Goal: Find specific page/section: Find specific page/section

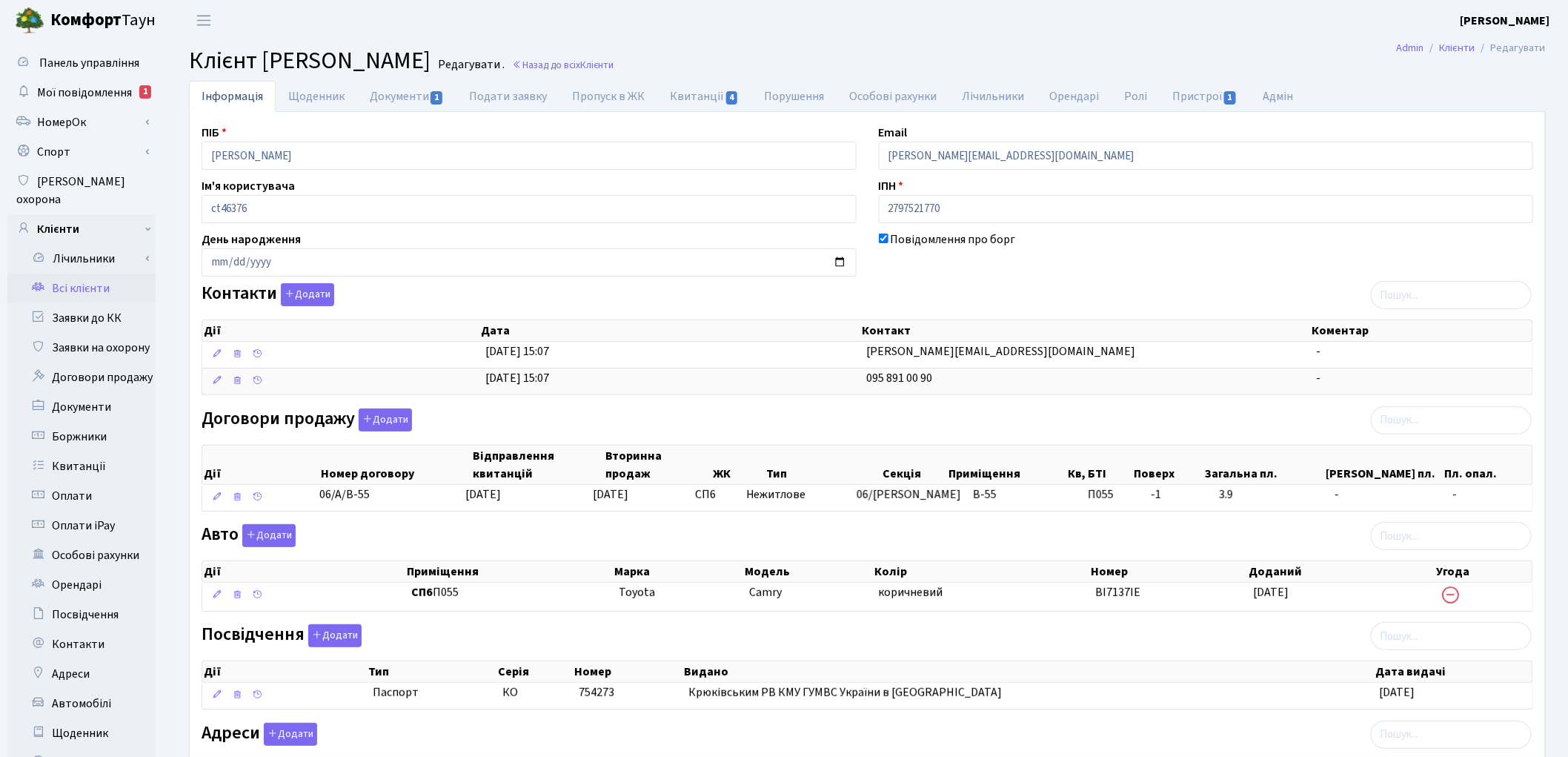
click at [106, 274] on link "Всі клієнти" at bounding box center [82, 288] width 148 height 29
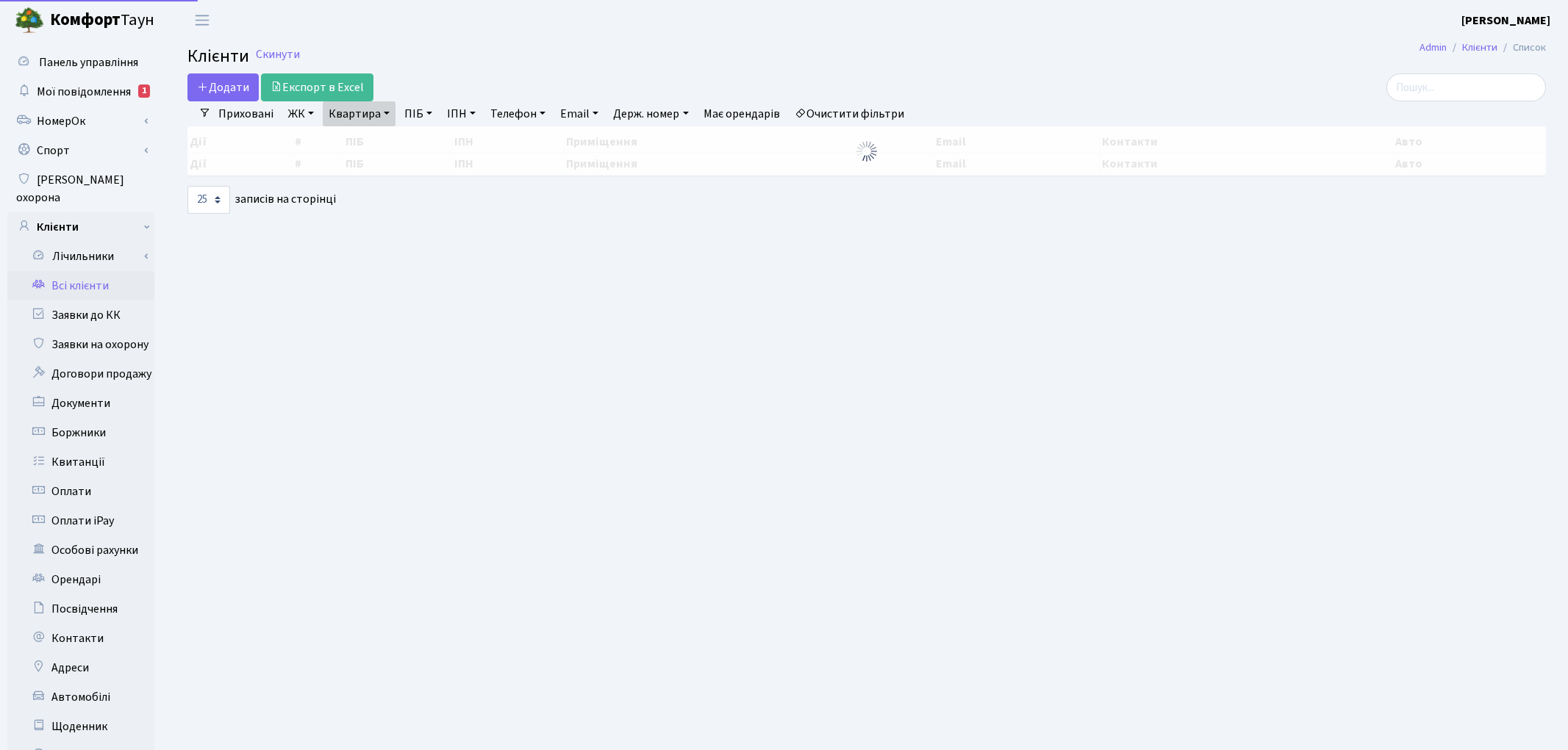
select select "25"
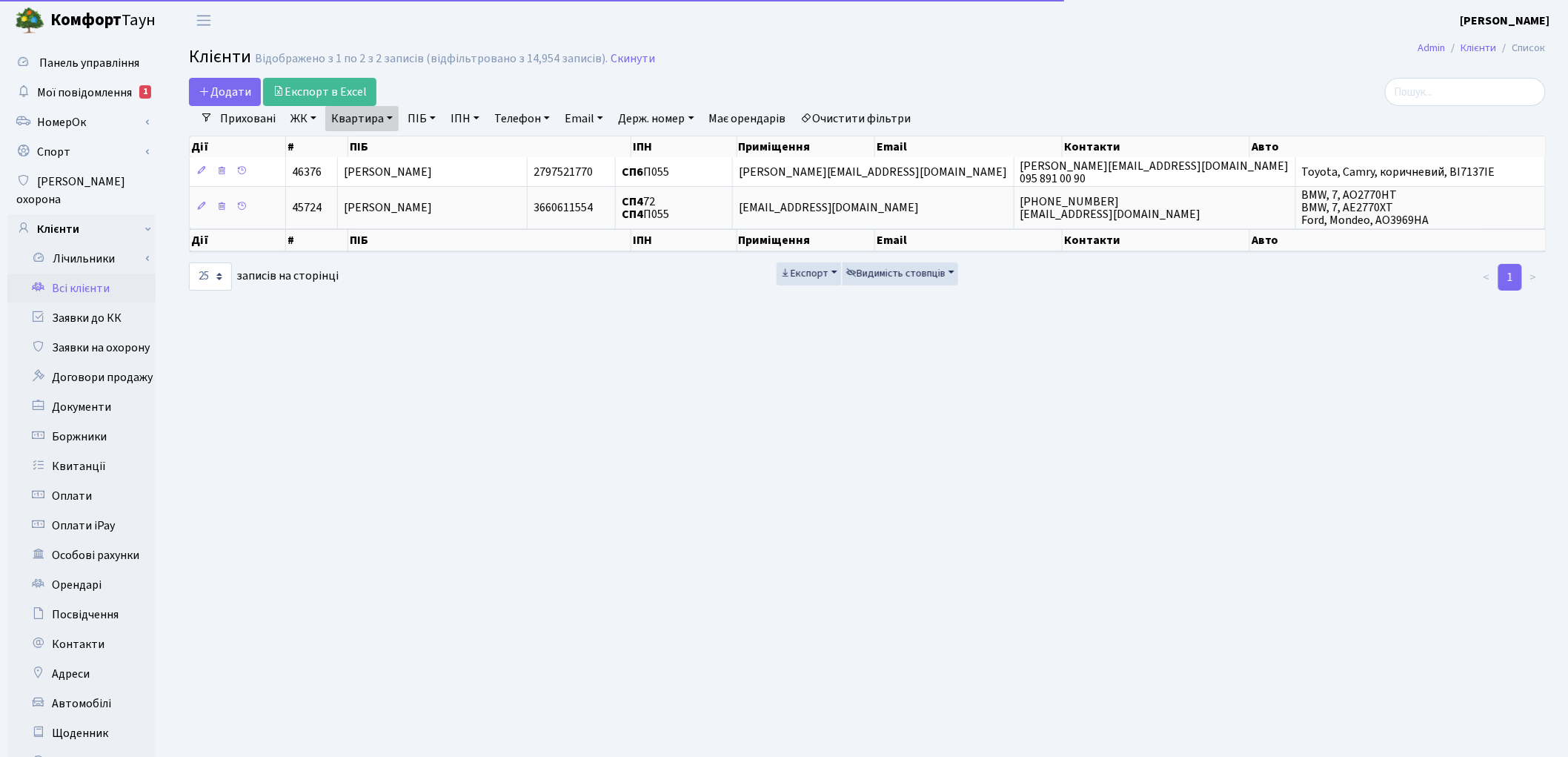
click at [875, 121] on link "Очистити фільтри" at bounding box center [856, 119] width 123 height 25
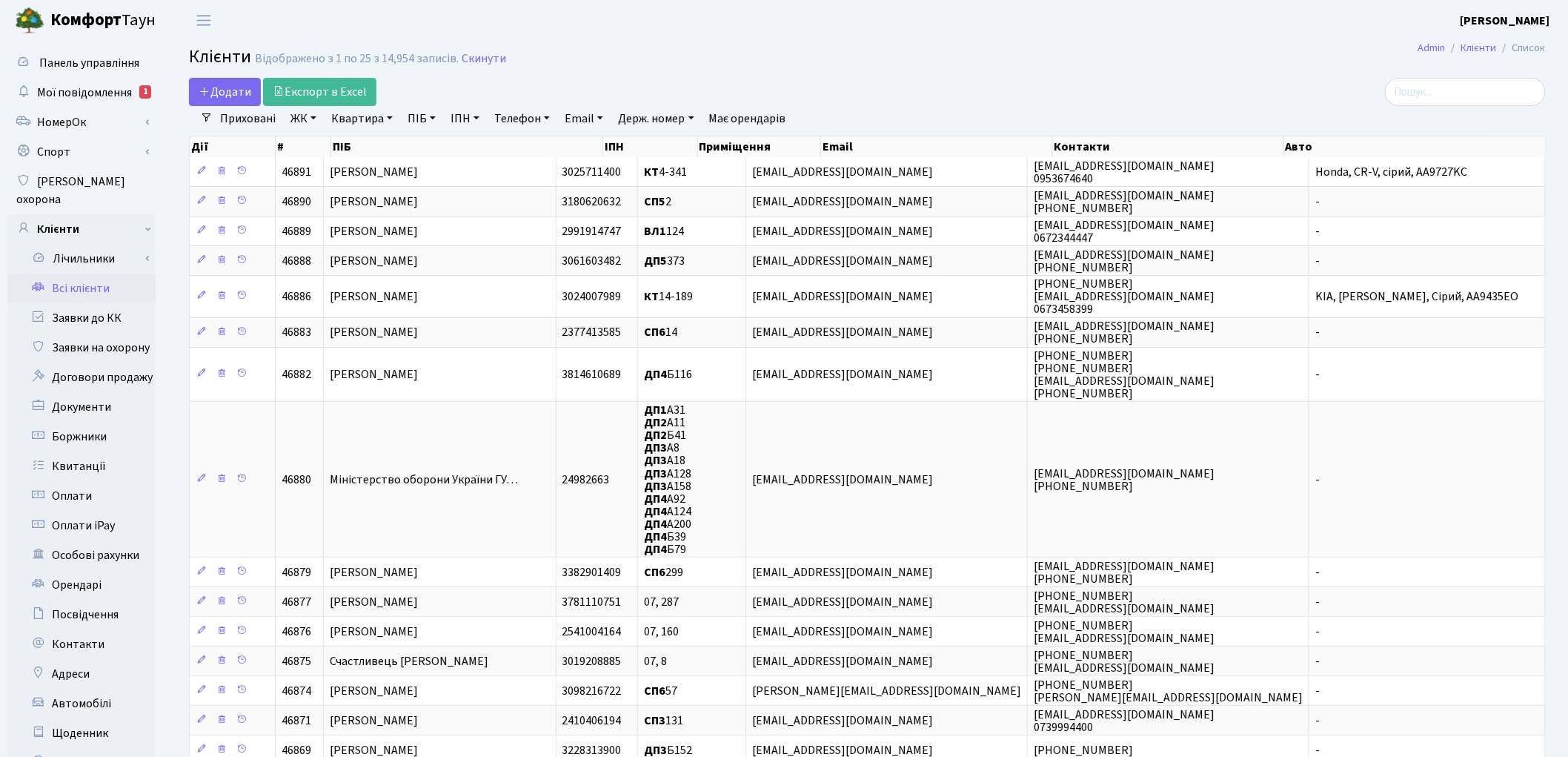
click at [352, 122] on link "Квартира" at bounding box center [361, 119] width 73 height 25
type input "2-99"
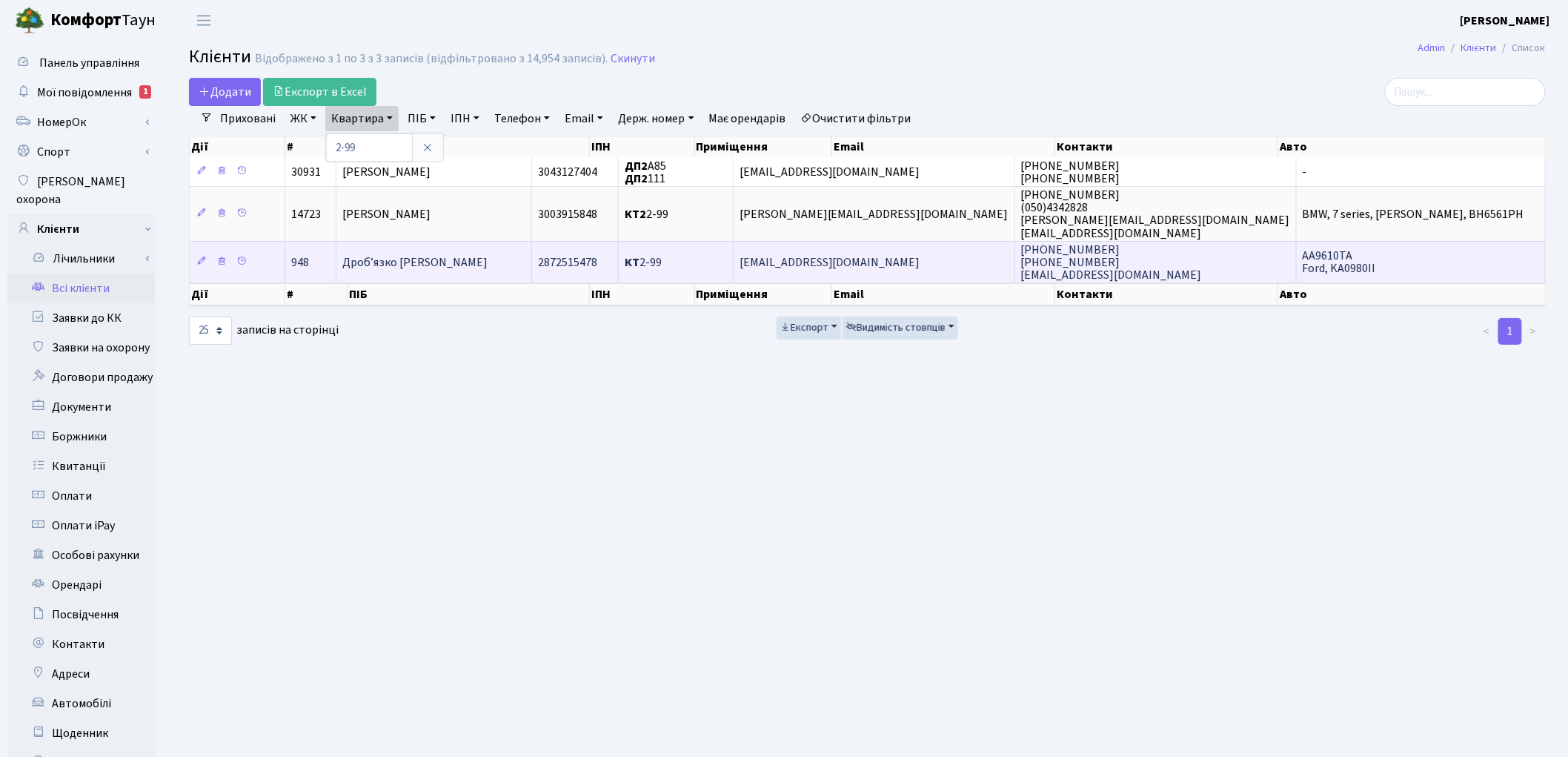
click at [438, 270] on td "Дроб’язко [PERSON_NAME]" at bounding box center [435, 262] width 196 height 42
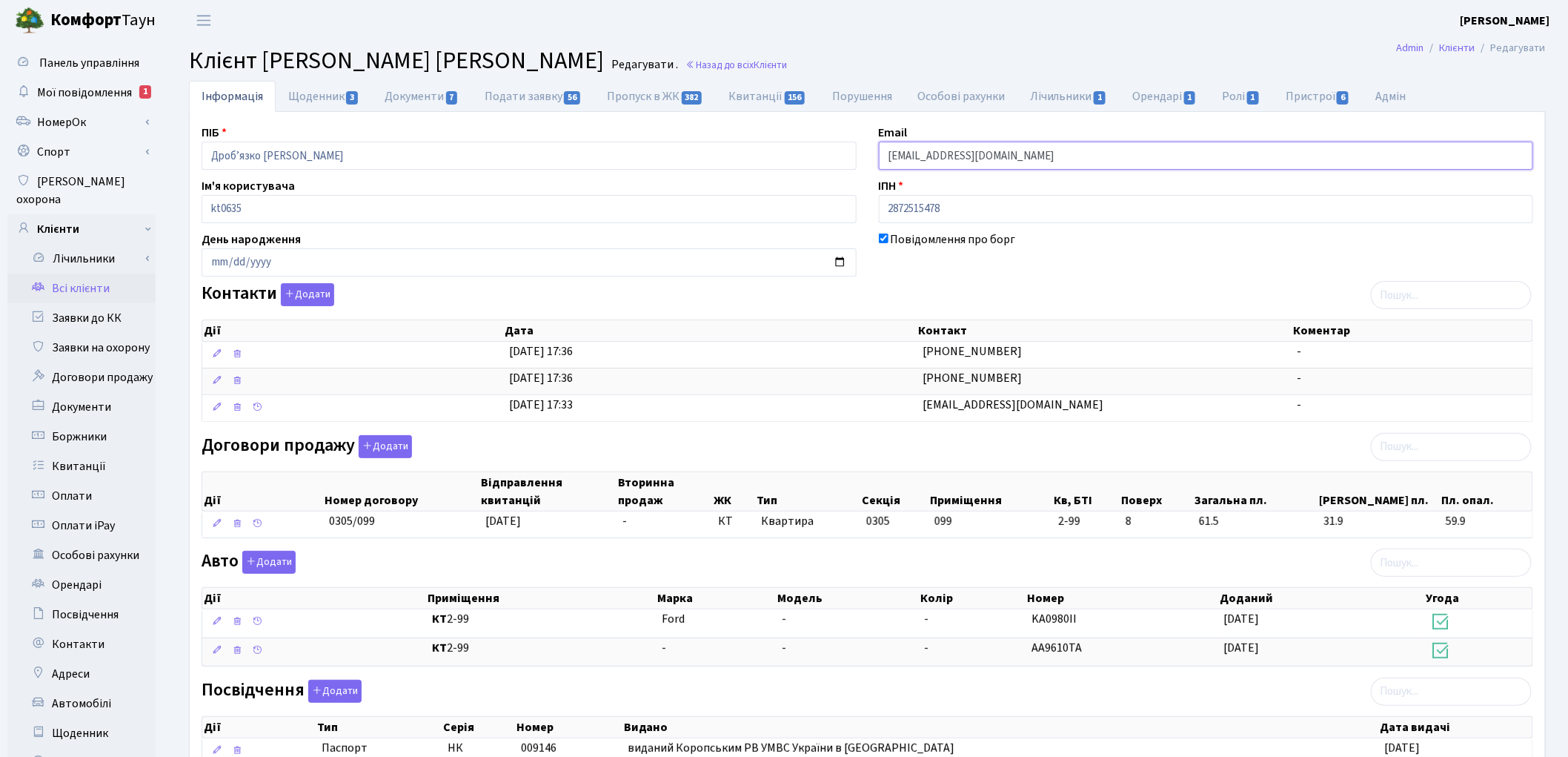
drag, startPoint x: 1016, startPoint y: 157, endPoint x: 857, endPoint y: 129, distance: 161.4
click at [857, 129] on div "ПІБ Дроб’язко Ігор Миколайович Email s20100102@gmail.com Ім'я користувача kt063…" at bounding box center [867, 513] width 1354 height 779
click at [87, 274] on link "Всі клієнти" at bounding box center [82, 288] width 148 height 29
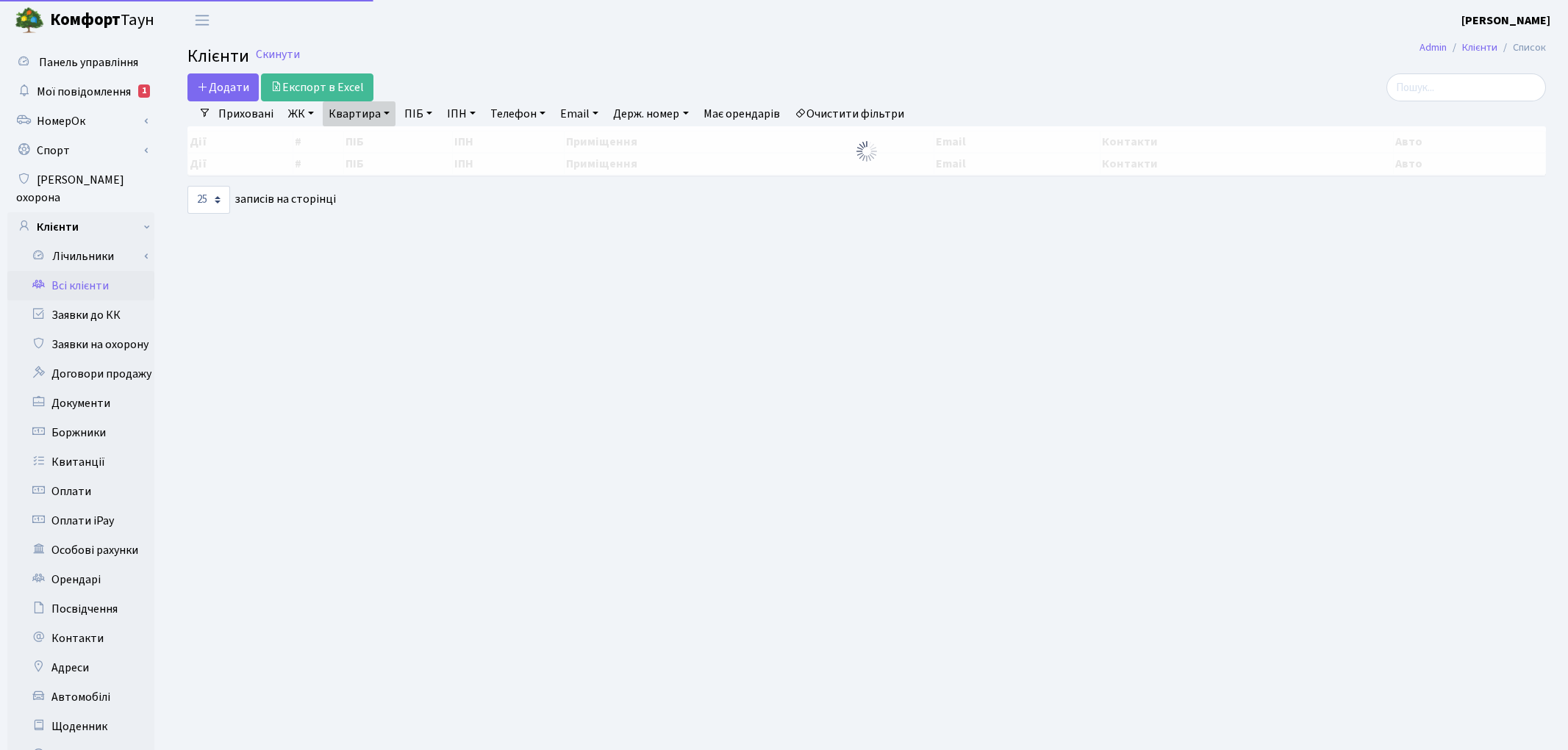
select select "25"
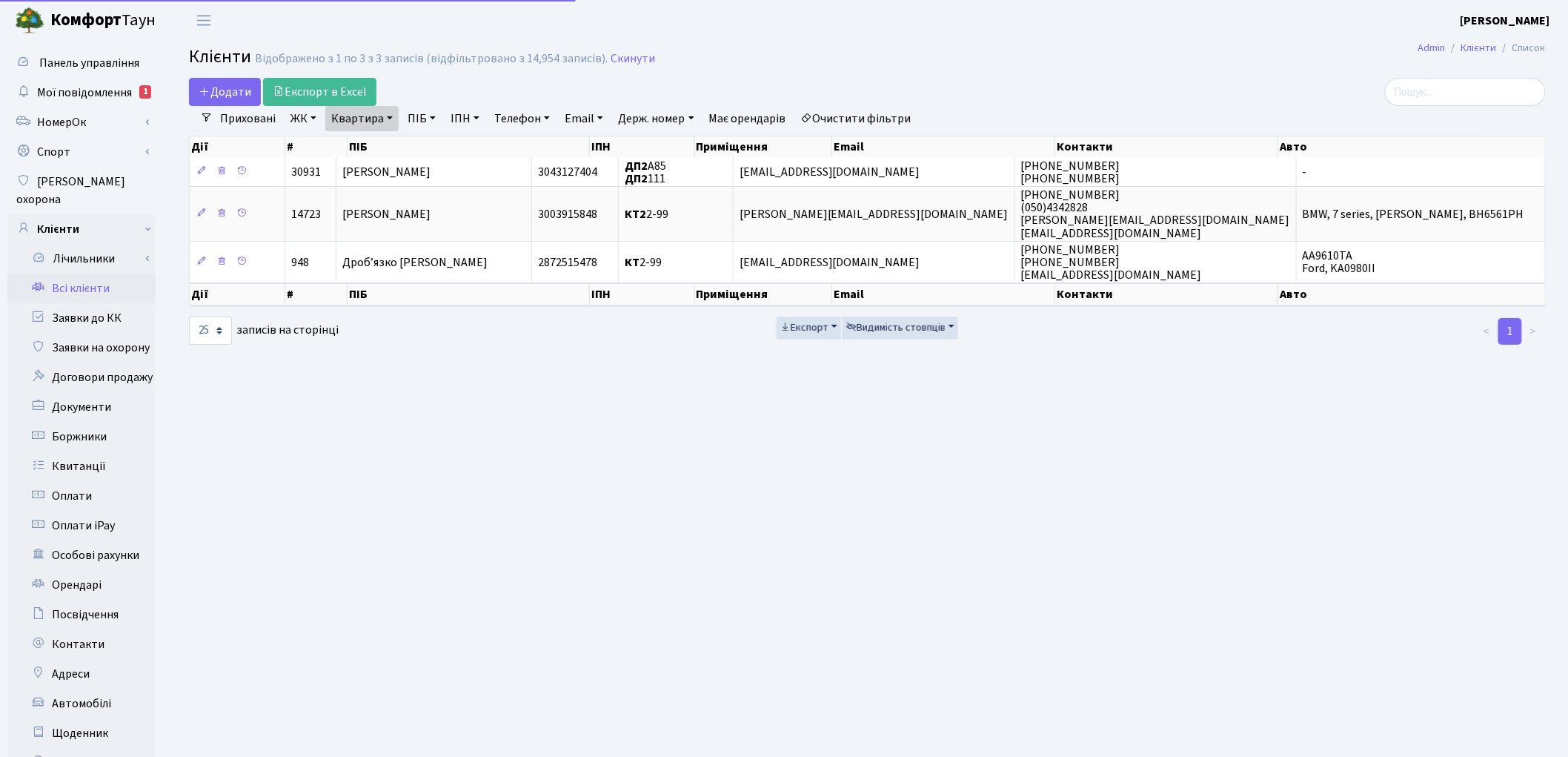
click at [873, 120] on link "Очистити фільтри" at bounding box center [856, 119] width 123 height 25
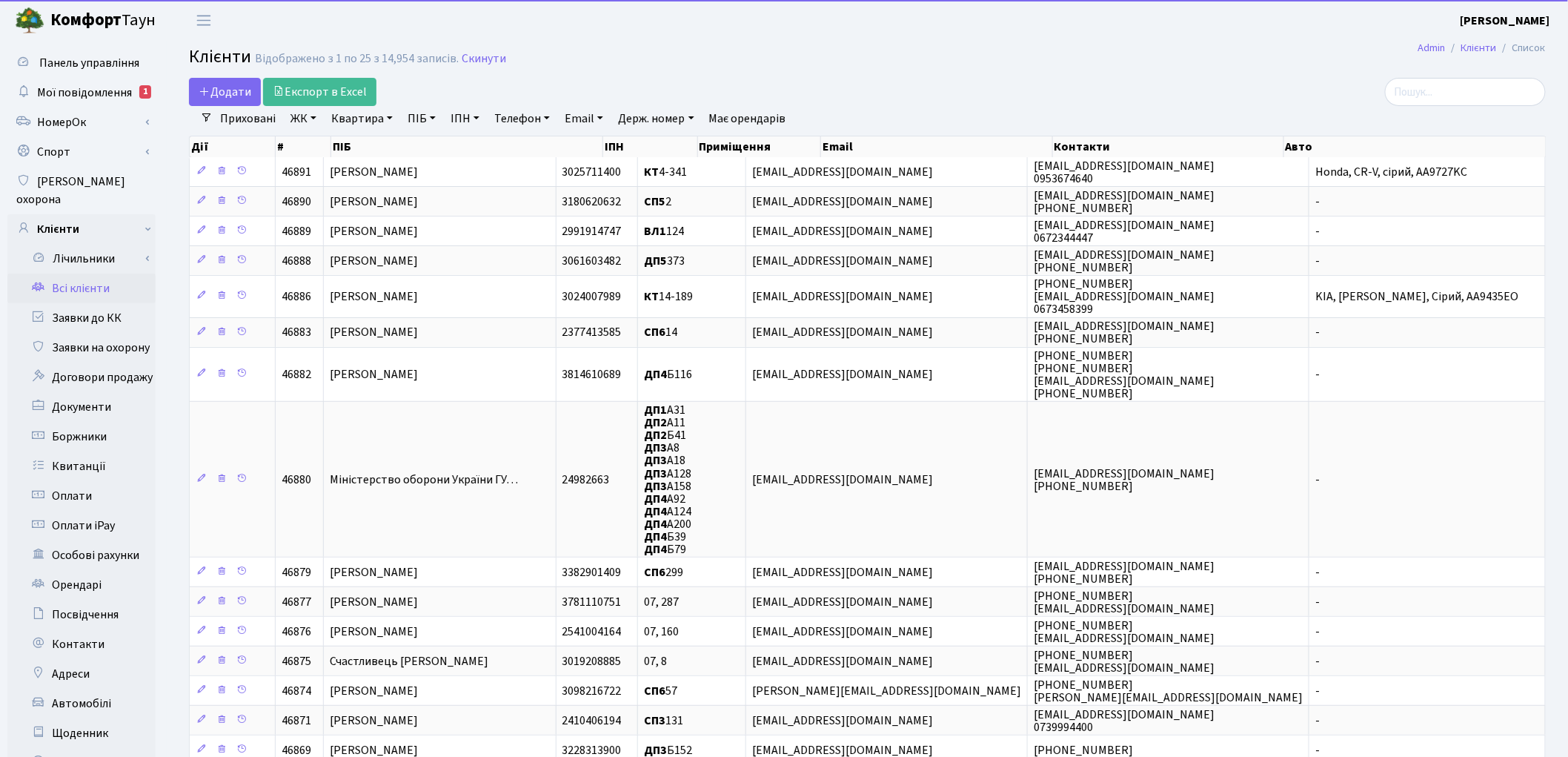
click at [416, 125] on link "ПІБ" at bounding box center [421, 119] width 40 height 25
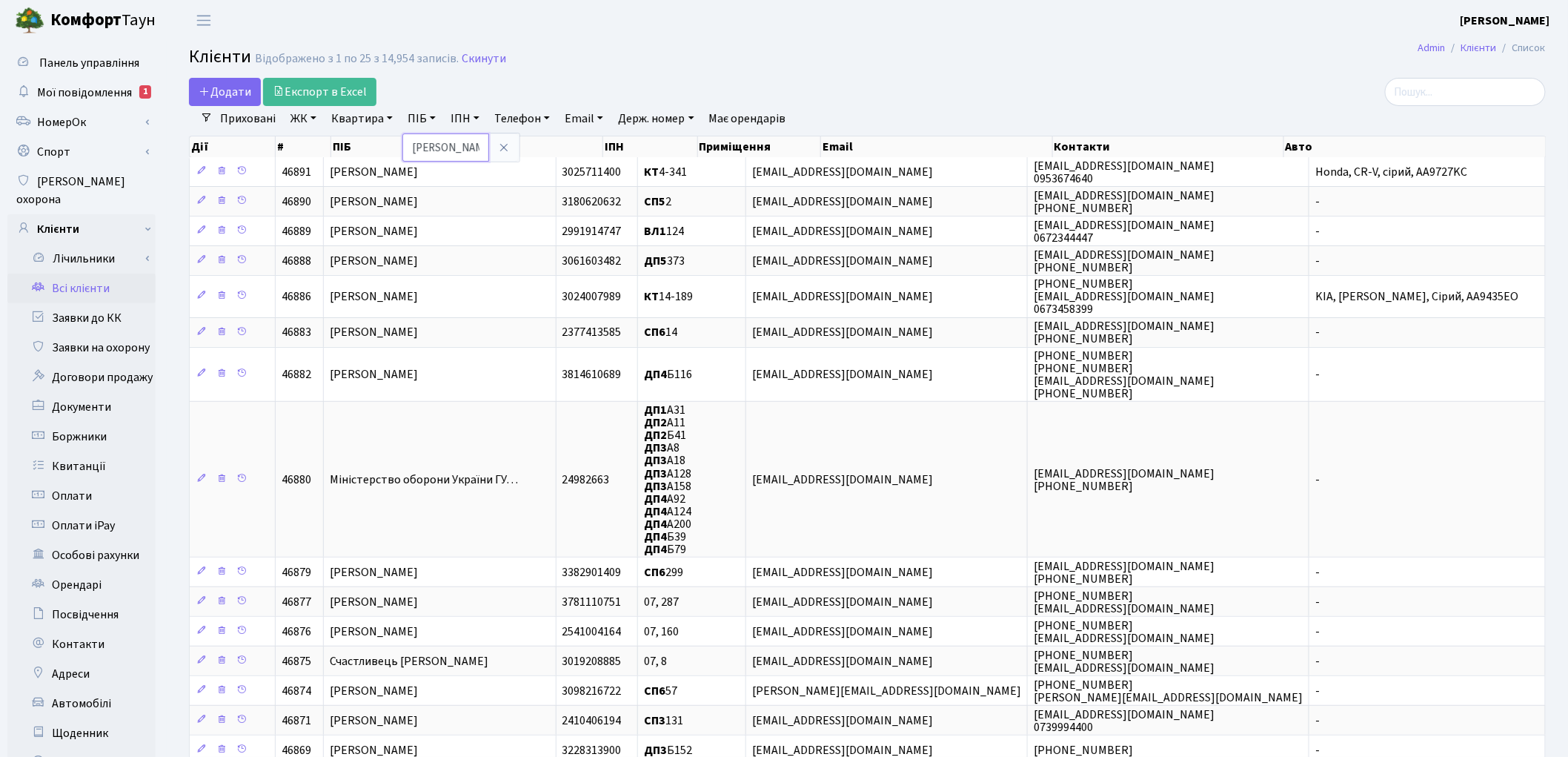
type input "[PERSON_NAME]"
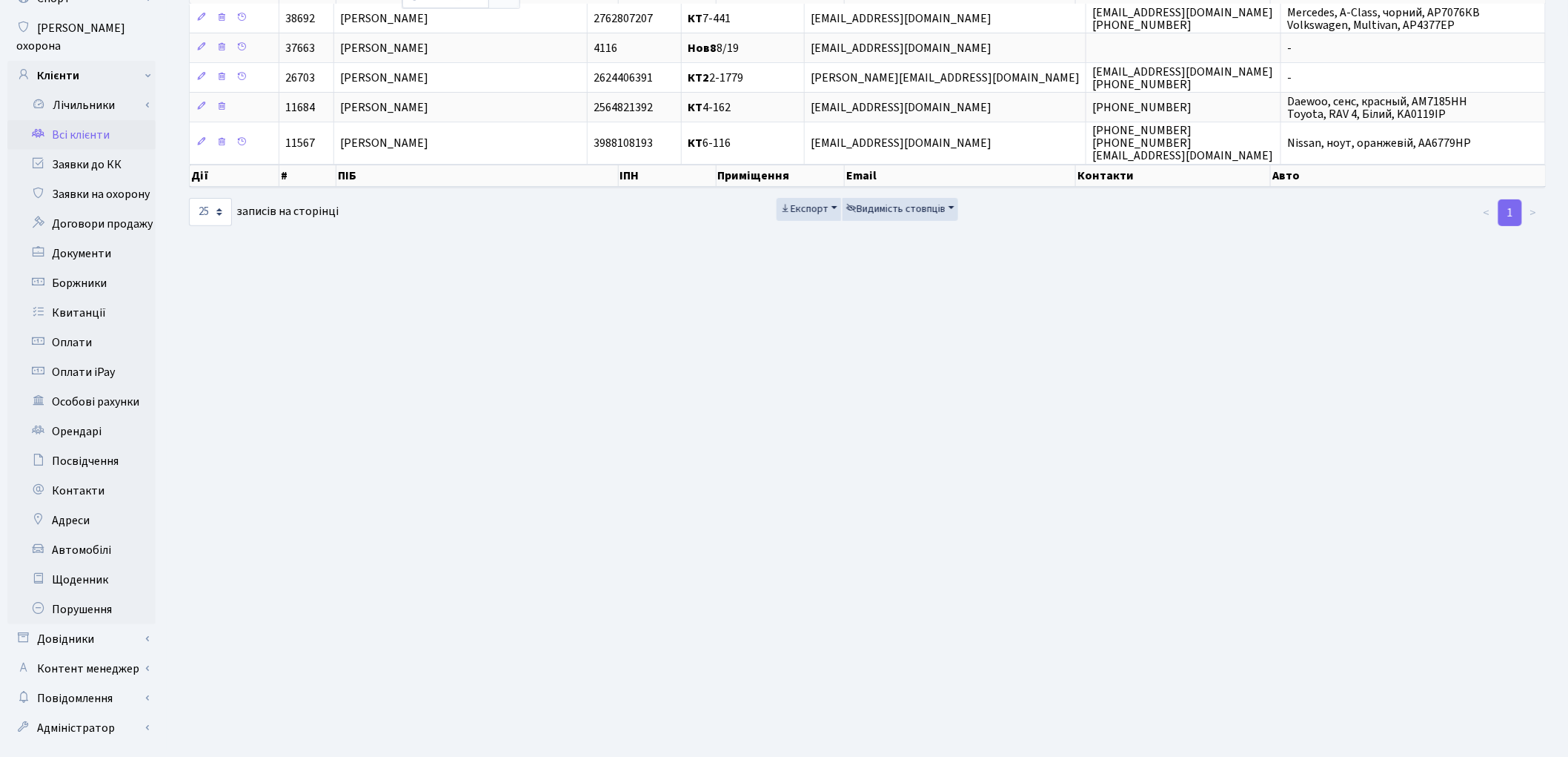
scroll to position [165, 0]
